Goal: Task Accomplishment & Management: Manage account settings

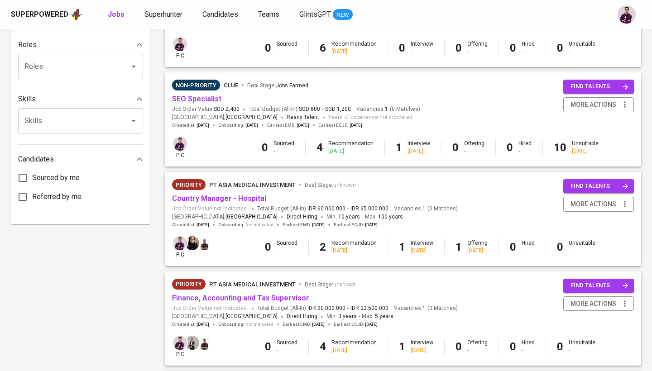
scroll to position [362, 0]
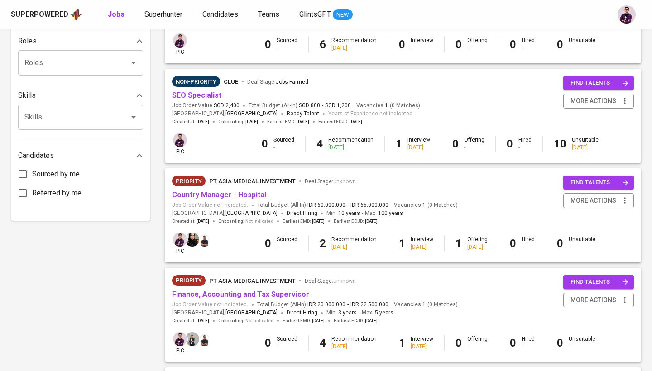
click at [226, 190] on link "Country Manager - Hospital" at bounding box center [219, 194] width 94 height 9
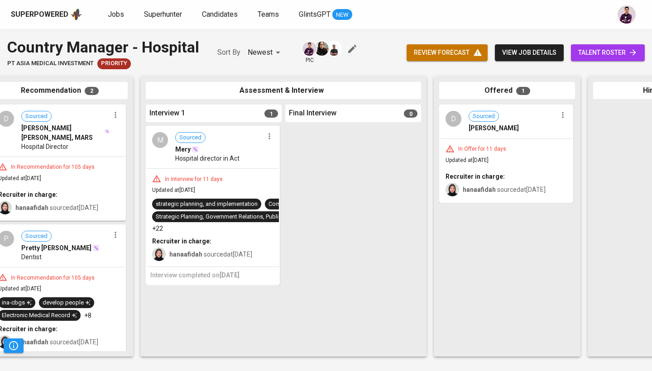
scroll to position [0, 245]
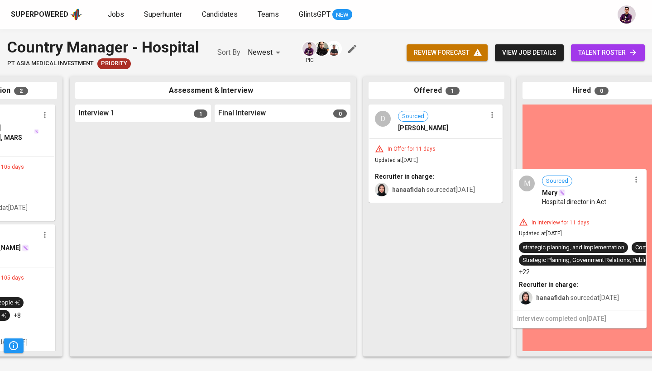
drag, startPoint x: 163, startPoint y: 192, endPoint x: 605, endPoint y: 231, distance: 444.3
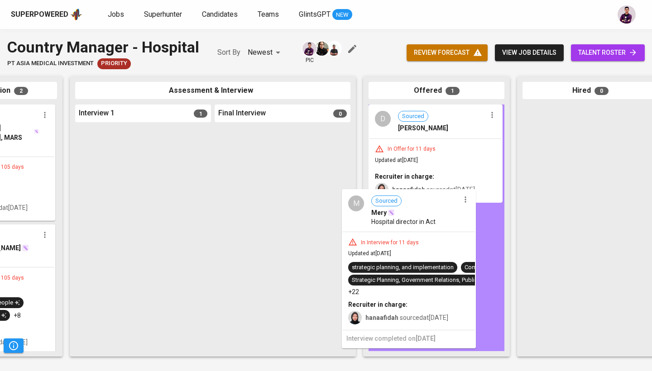
drag, startPoint x: 150, startPoint y: 189, endPoint x: 431, endPoint y: 258, distance: 289.1
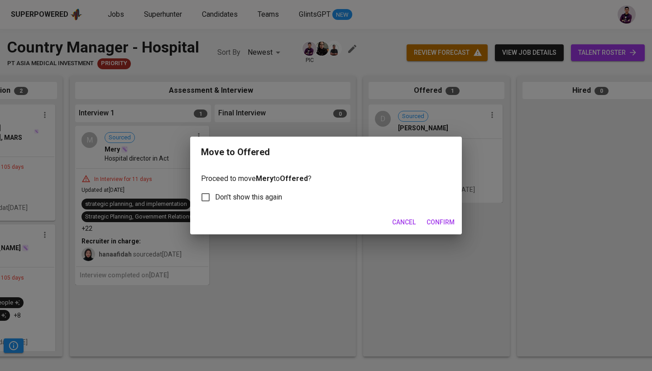
click at [450, 224] on span "Confirm" at bounding box center [440, 222] width 28 height 11
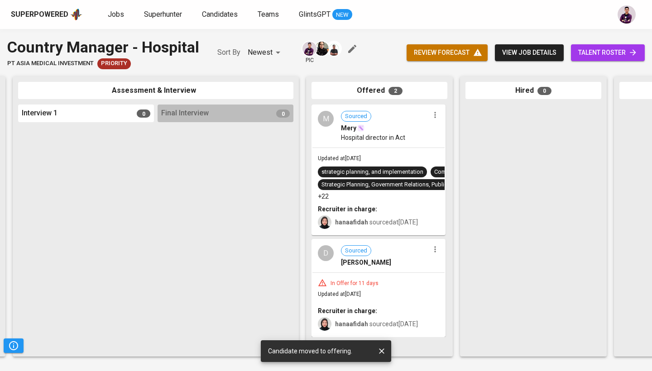
scroll to position [0, 303]
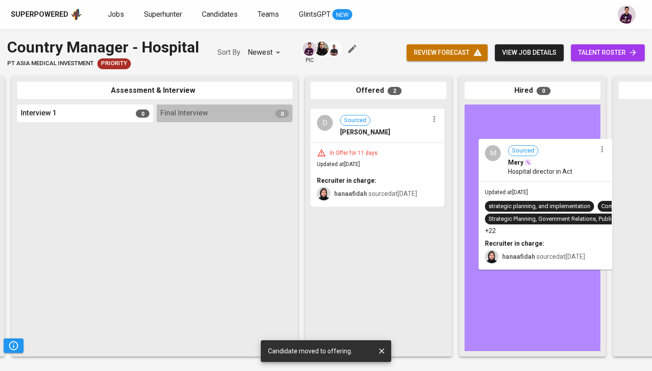
drag, startPoint x: 370, startPoint y: 149, endPoint x: 544, endPoint y: 185, distance: 177.7
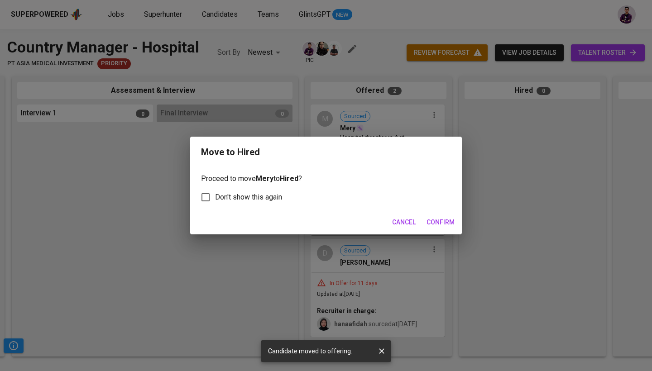
scroll to position [0, 302]
click at [443, 224] on span "Confirm" at bounding box center [440, 222] width 28 height 11
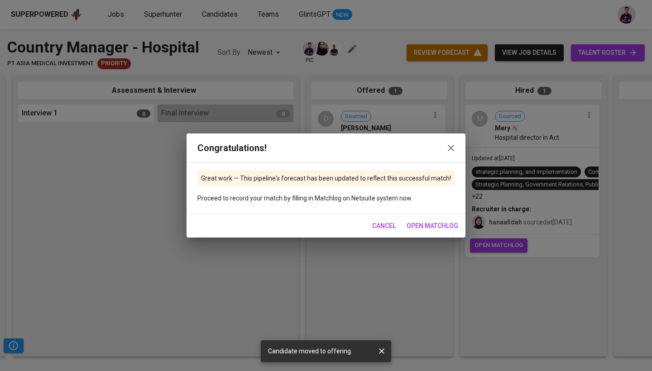
click at [445, 152] on icon "button" at bounding box center [450, 148] width 11 height 11
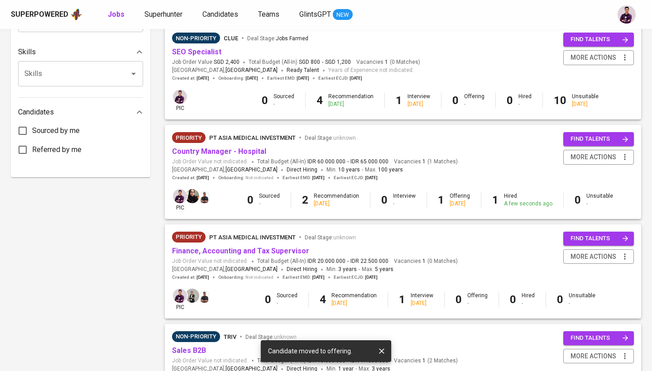
scroll to position [409, 0]
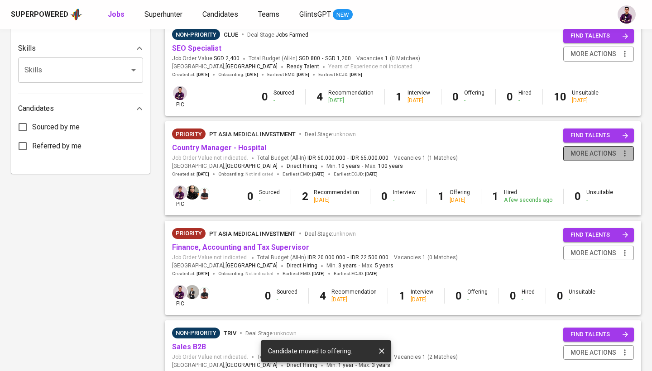
click at [600, 155] on button "more actions" at bounding box center [598, 153] width 71 height 15
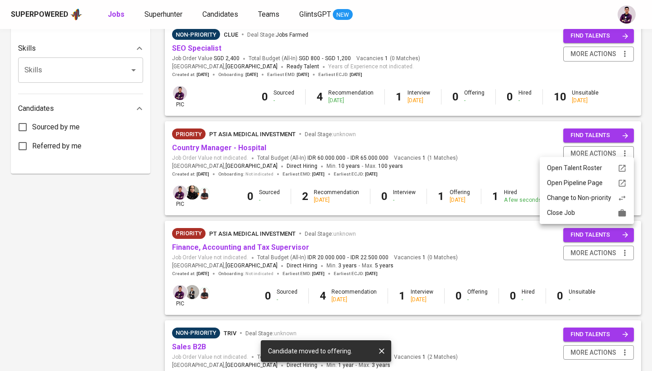
click at [601, 213] on div "Close Job" at bounding box center [587, 213] width 80 height 10
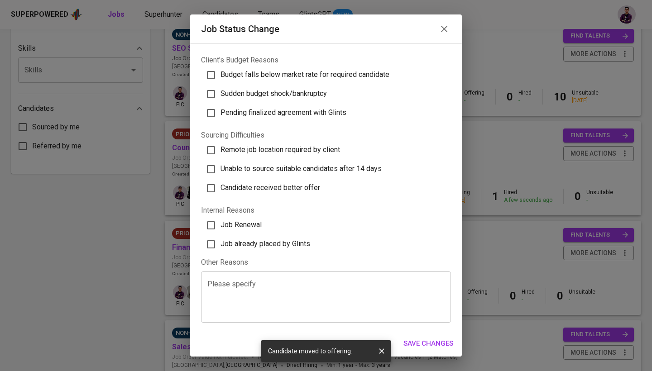
scroll to position [228, 0]
click at [278, 246] on span "Job already placed by Glints" at bounding box center [265, 244] width 90 height 9
click at [220, 246] on input "Job already placed by Glints" at bounding box center [210, 244] width 19 height 19
checkbox input "true"
click at [445, 344] on span "Save Changes" at bounding box center [428, 344] width 50 height 12
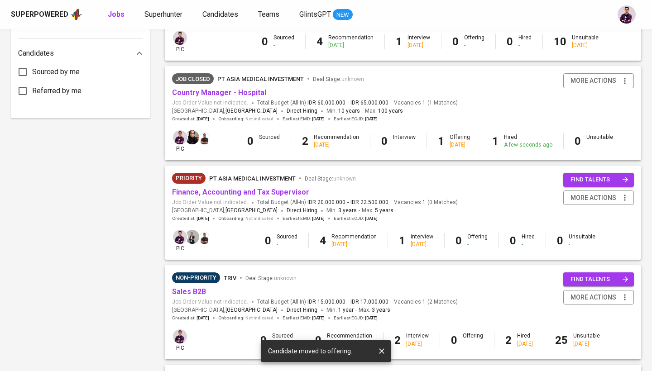
scroll to position [520, 0]
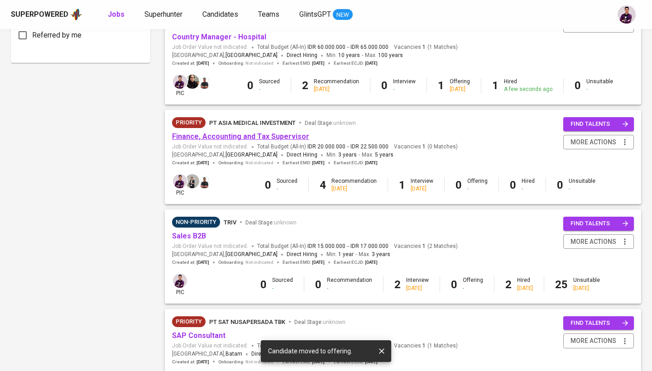
click at [263, 133] on link "Finance, Accounting and Tax Supervisor" at bounding box center [240, 136] width 137 height 9
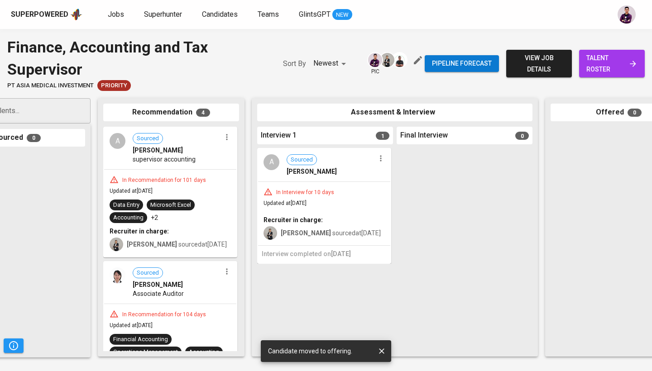
scroll to position [0, 70]
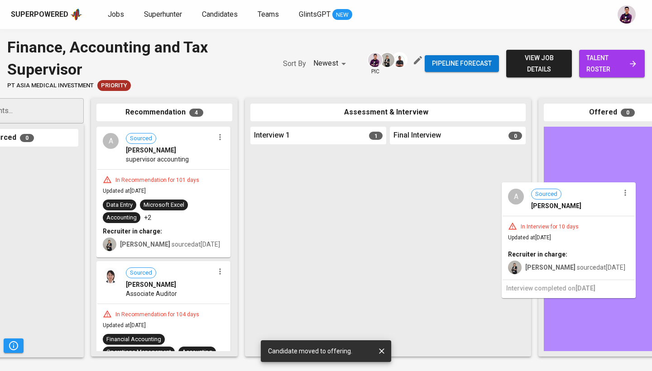
drag, startPoint x: 285, startPoint y: 198, endPoint x: 539, endPoint y: 233, distance: 256.7
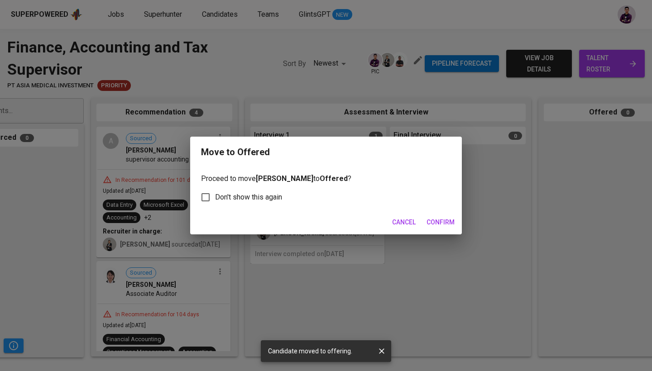
click at [435, 216] on button "Confirm" at bounding box center [440, 222] width 35 height 17
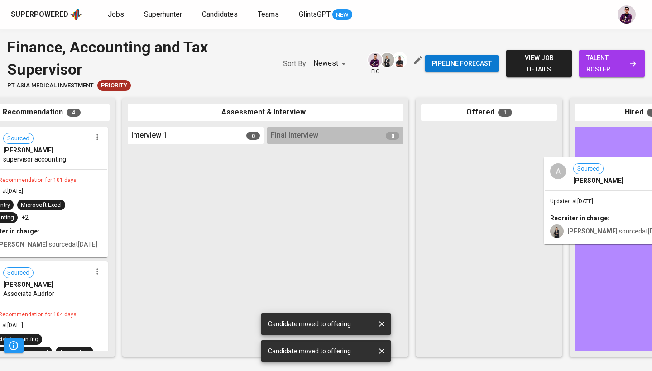
drag, startPoint x: 450, startPoint y: 174, endPoint x: 578, endPoint y: 205, distance: 132.2
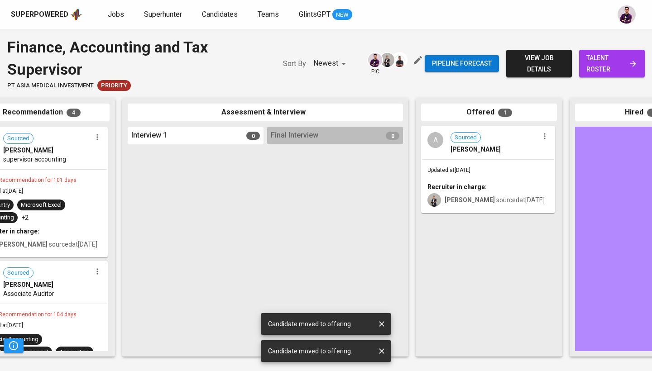
scroll to position [0, 191]
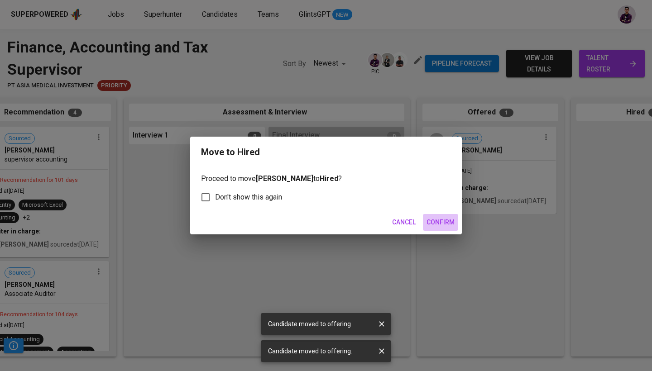
click at [448, 221] on span "Confirm" at bounding box center [440, 222] width 28 height 11
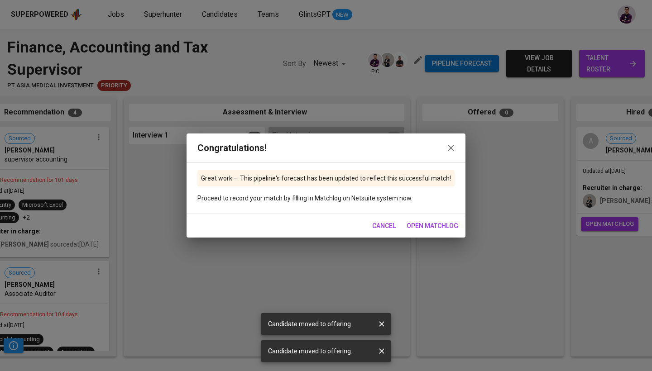
click at [450, 142] on button "button" at bounding box center [451, 148] width 22 height 22
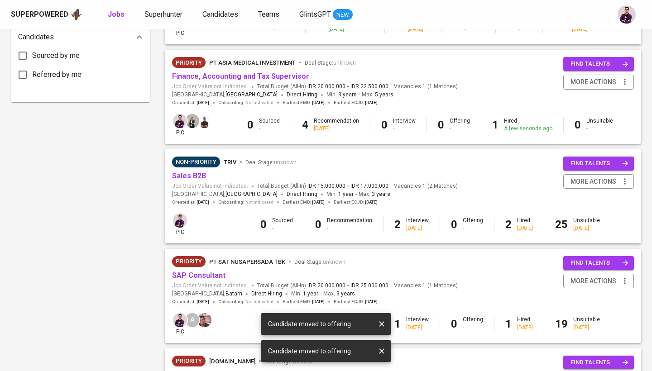
scroll to position [469, 0]
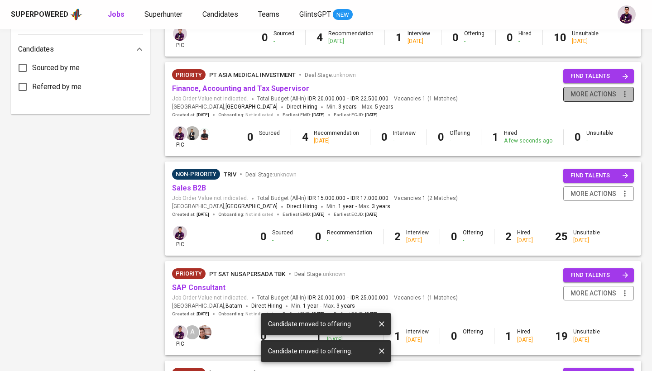
click at [615, 91] on span "more actions" at bounding box center [593, 94] width 46 height 11
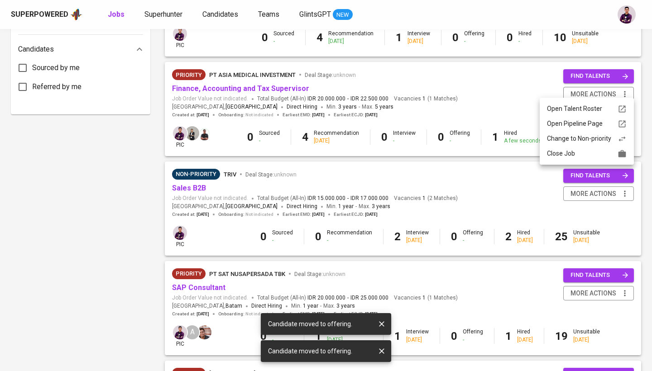
click at [569, 151] on div "Close Job" at bounding box center [587, 154] width 80 height 10
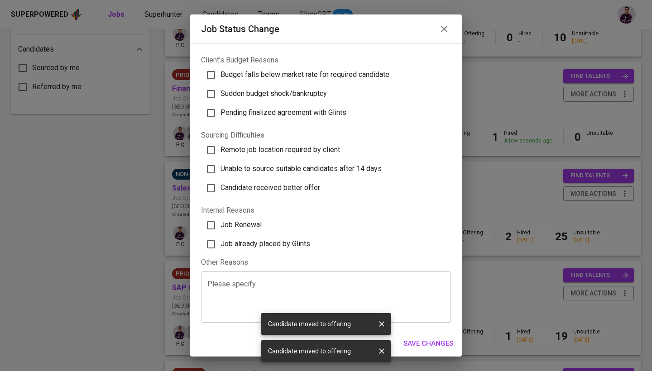
scroll to position [228, 0]
click at [293, 243] on span "Job already placed by Glints" at bounding box center [265, 244] width 90 height 9
click at [220, 243] on input "Job already placed by Glints" at bounding box center [210, 244] width 19 height 19
checkbox input "true"
click at [429, 344] on span "Save Changes" at bounding box center [428, 344] width 50 height 12
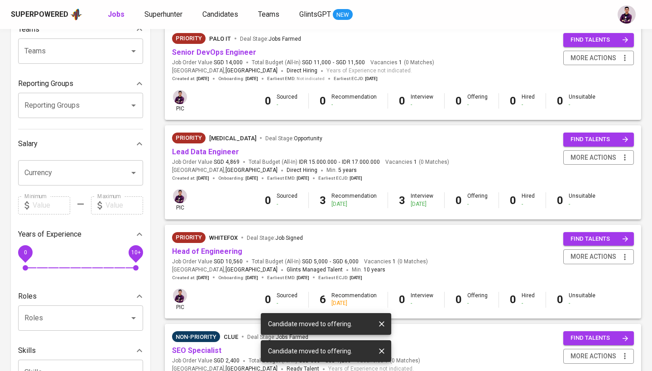
scroll to position [119, 0]
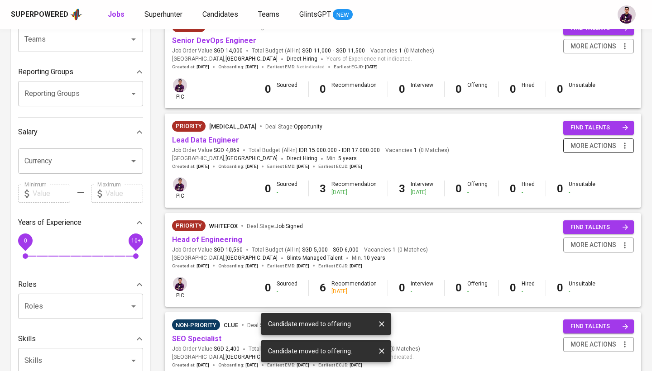
click at [592, 143] on span "more actions" at bounding box center [593, 145] width 46 height 11
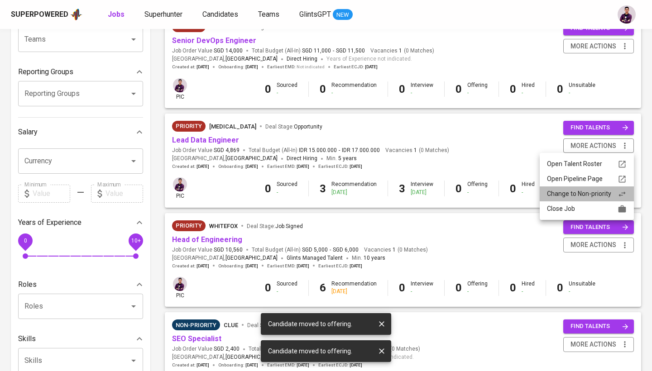
click at [584, 191] on div "Change to Non-priority" at bounding box center [587, 194] width 80 height 10
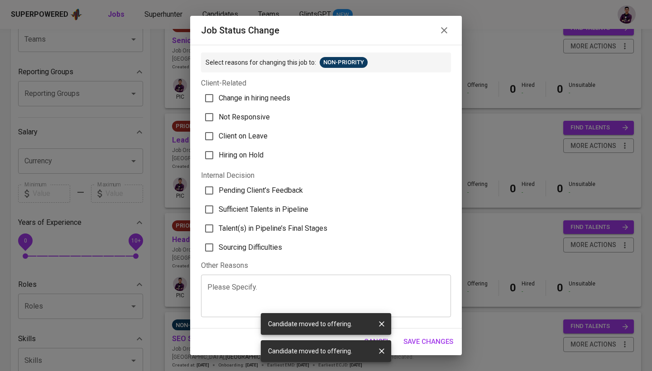
click at [268, 207] on span "Sufficient Talents in Pipeline" at bounding box center [264, 209] width 90 height 11
click at [219, 207] on input "Sufficient Talents in Pipeline" at bounding box center [209, 209] width 19 height 19
checkbox input "true"
click at [446, 341] on span "Save Changes" at bounding box center [428, 342] width 50 height 12
click at [436, 336] on span "Save Changes" at bounding box center [428, 342] width 50 height 12
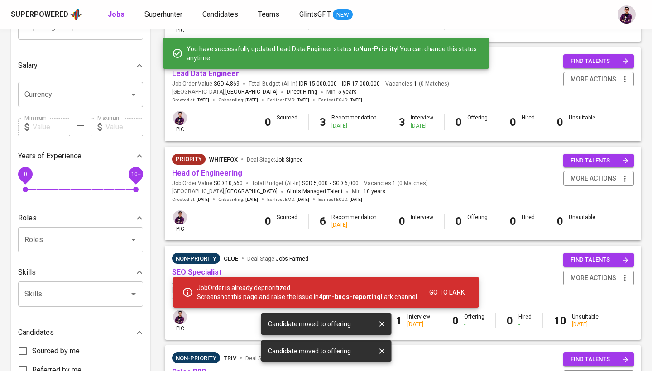
scroll to position [206, 0]
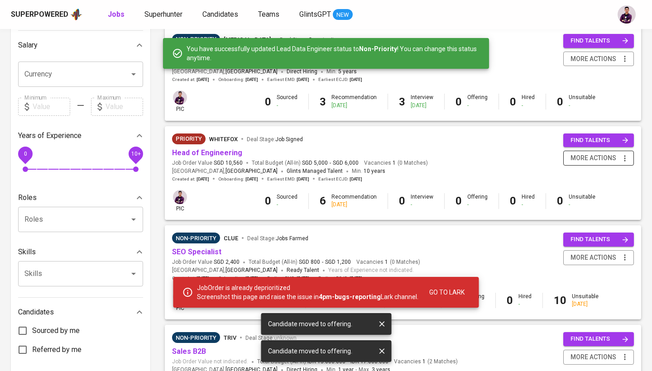
click at [615, 152] on span "more actions" at bounding box center [593, 157] width 46 height 11
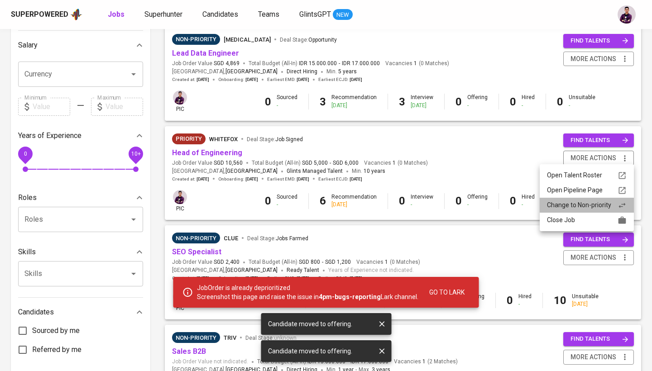
click at [583, 208] on div "Change to Non-priority" at bounding box center [587, 205] width 80 height 10
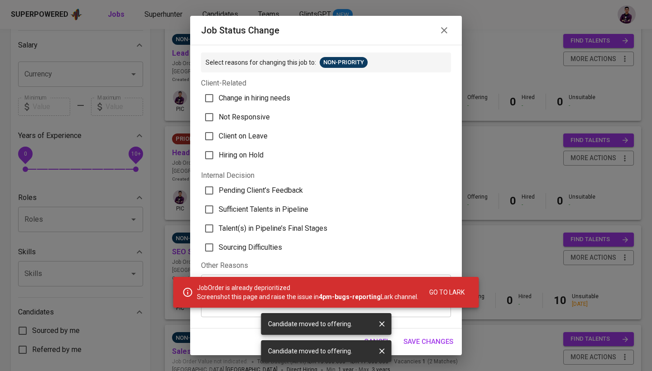
click at [297, 194] on span "Pending Client’s Feedback" at bounding box center [261, 190] width 84 height 11
click at [219, 194] on input "Pending Client’s Feedback" at bounding box center [209, 190] width 19 height 19
checkbox input "true"
click at [440, 343] on span "Save Changes" at bounding box center [428, 342] width 50 height 12
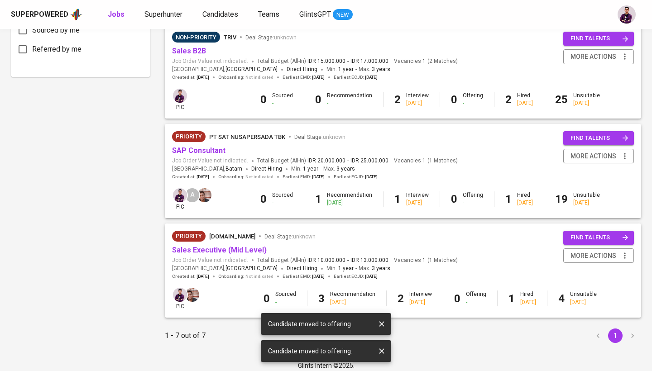
scroll to position [504, 0]
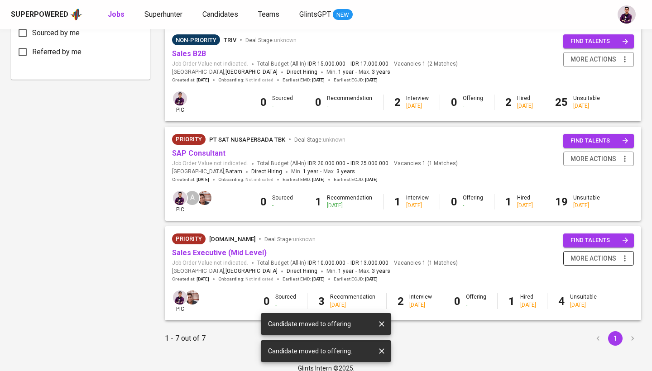
click at [573, 254] on span "more actions" at bounding box center [593, 258] width 46 height 11
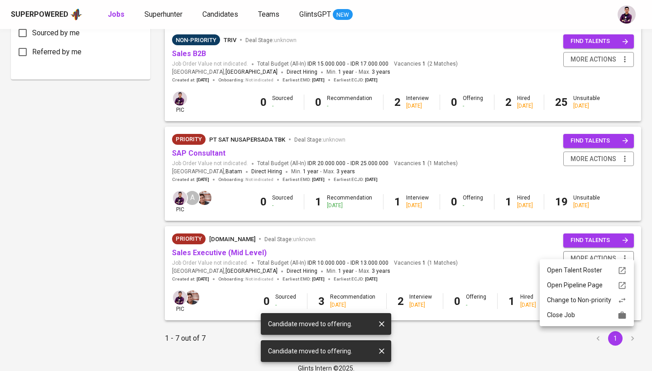
click at [28, 258] on div at bounding box center [326, 185] width 652 height 371
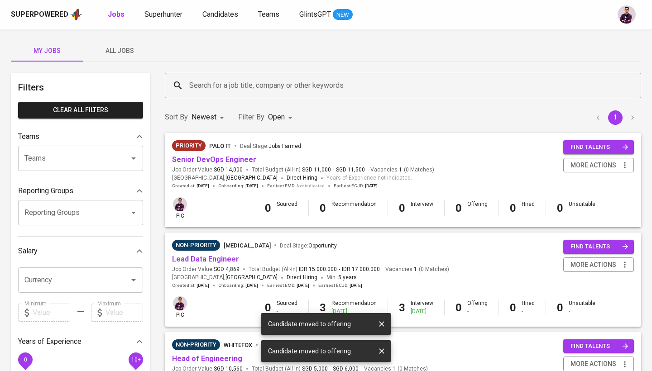
scroll to position [0, 0]
click at [383, 324] on icon "button" at bounding box center [381, 323] width 9 height 9
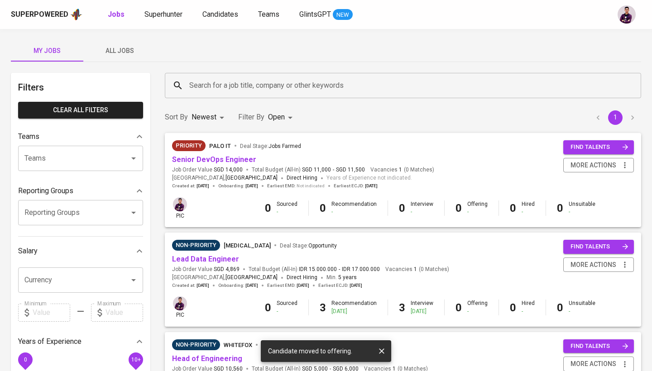
click at [385, 356] on div at bounding box center [377, 351] width 19 height 12
click at [381, 347] on icon "button" at bounding box center [381, 351] width 9 height 9
